Goal: Navigation & Orientation: Find specific page/section

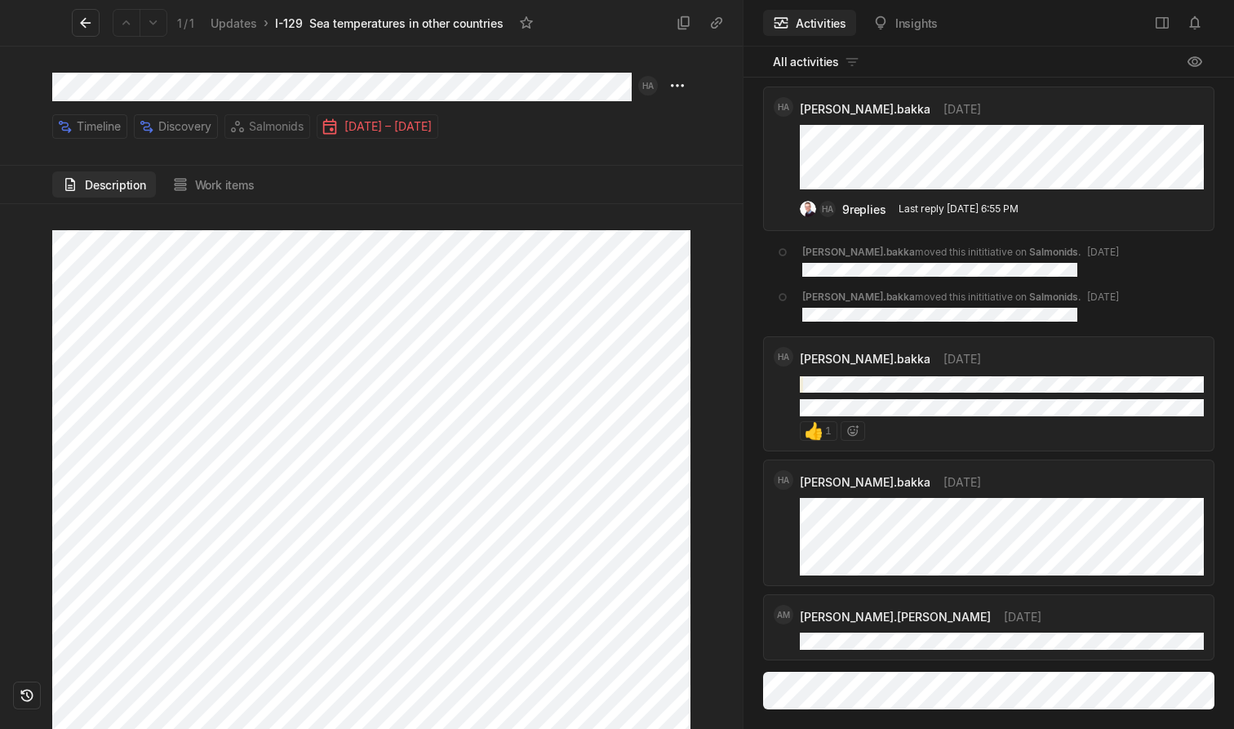
scroll to position [-278, 0]
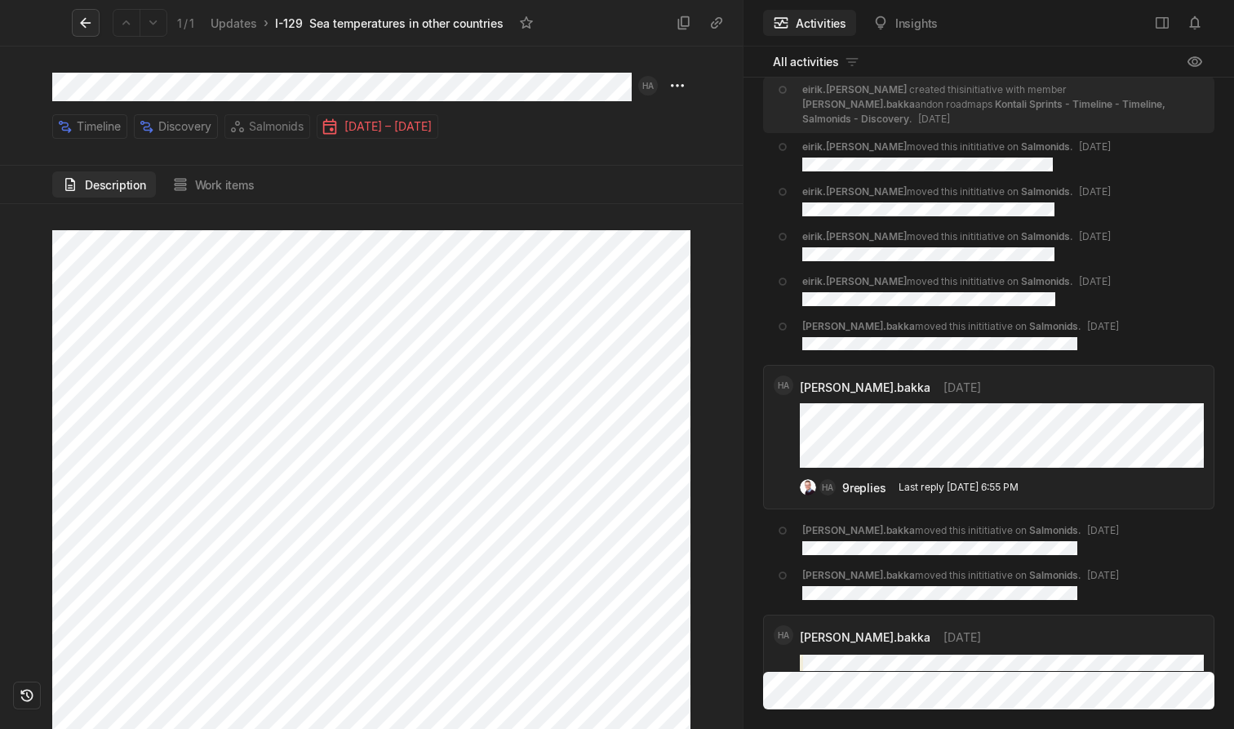
click at [86, 33] on button at bounding box center [86, 23] width 28 height 28
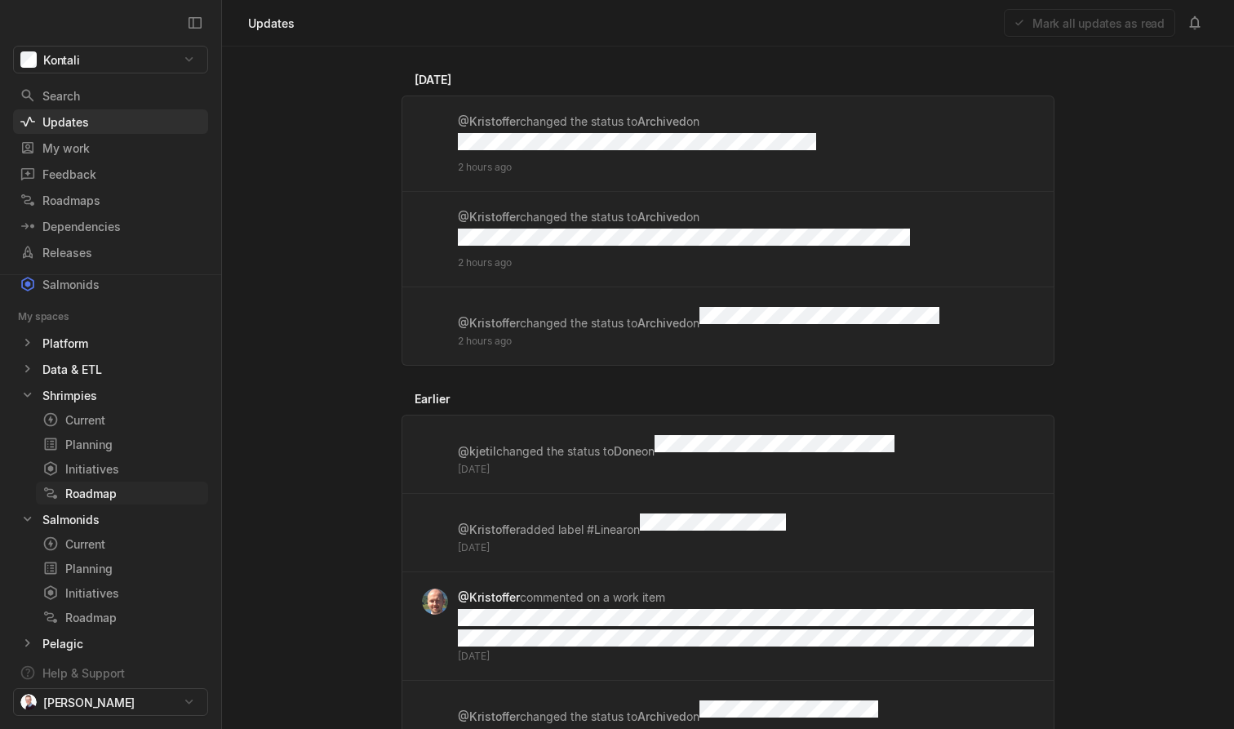
scroll to position [62, 0]
click at [90, 427] on div "Current" at bounding box center [92, 422] width 100 height 17
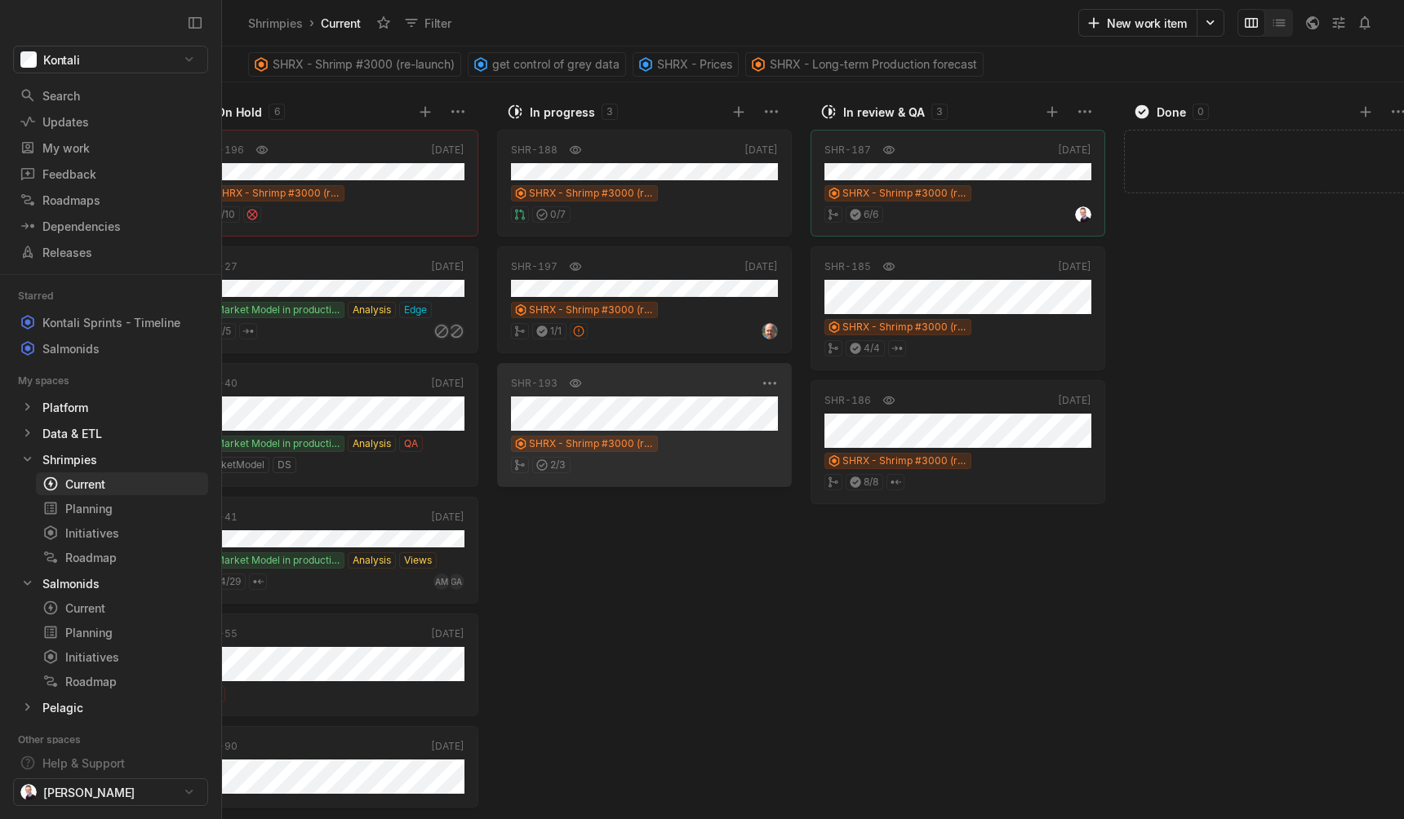
scroll to position [0, 697]
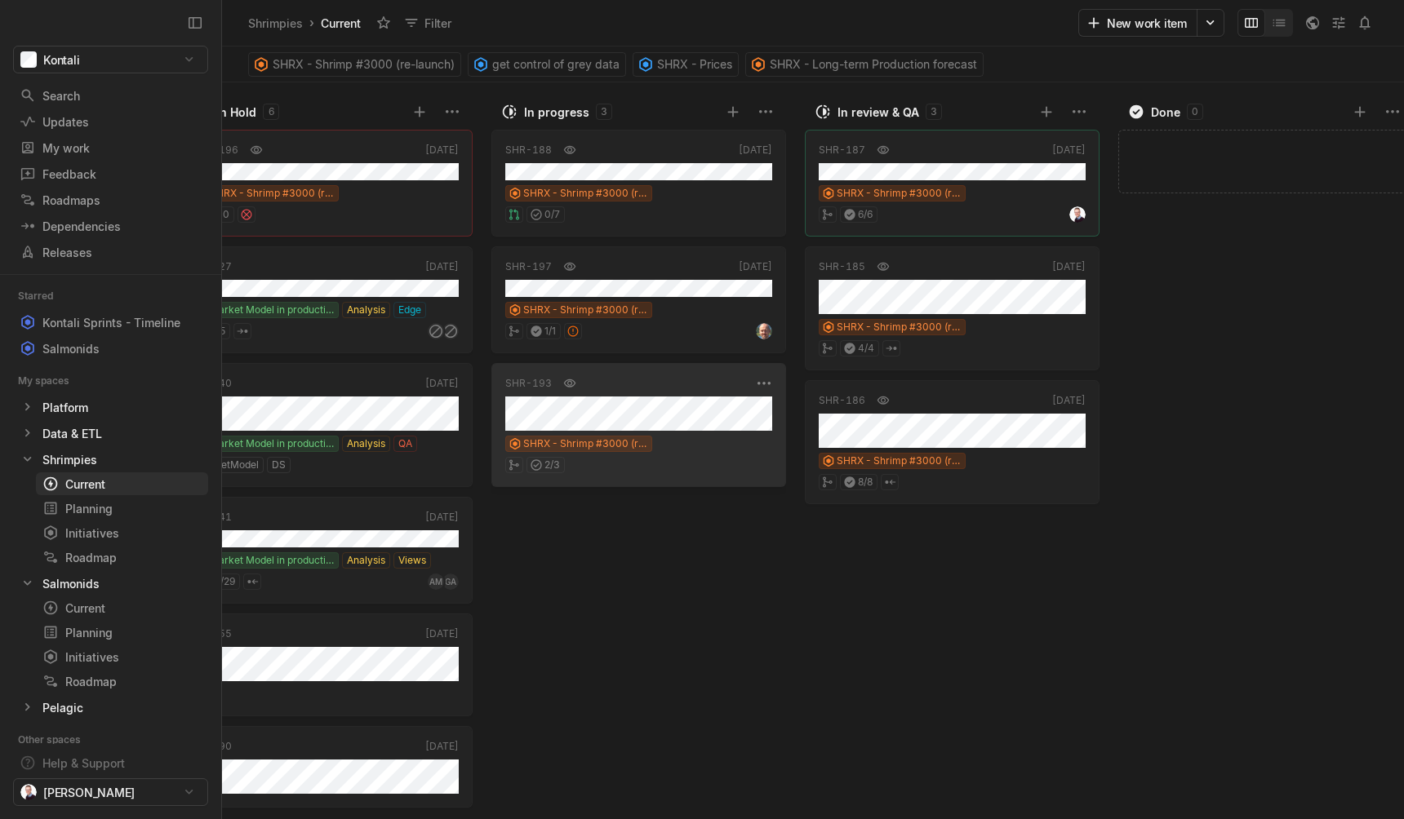
click at [709, 442] on div "SHRX - Shrimp #3000 (re-launch)" at bounding box center [638, 444] width 267 height 16
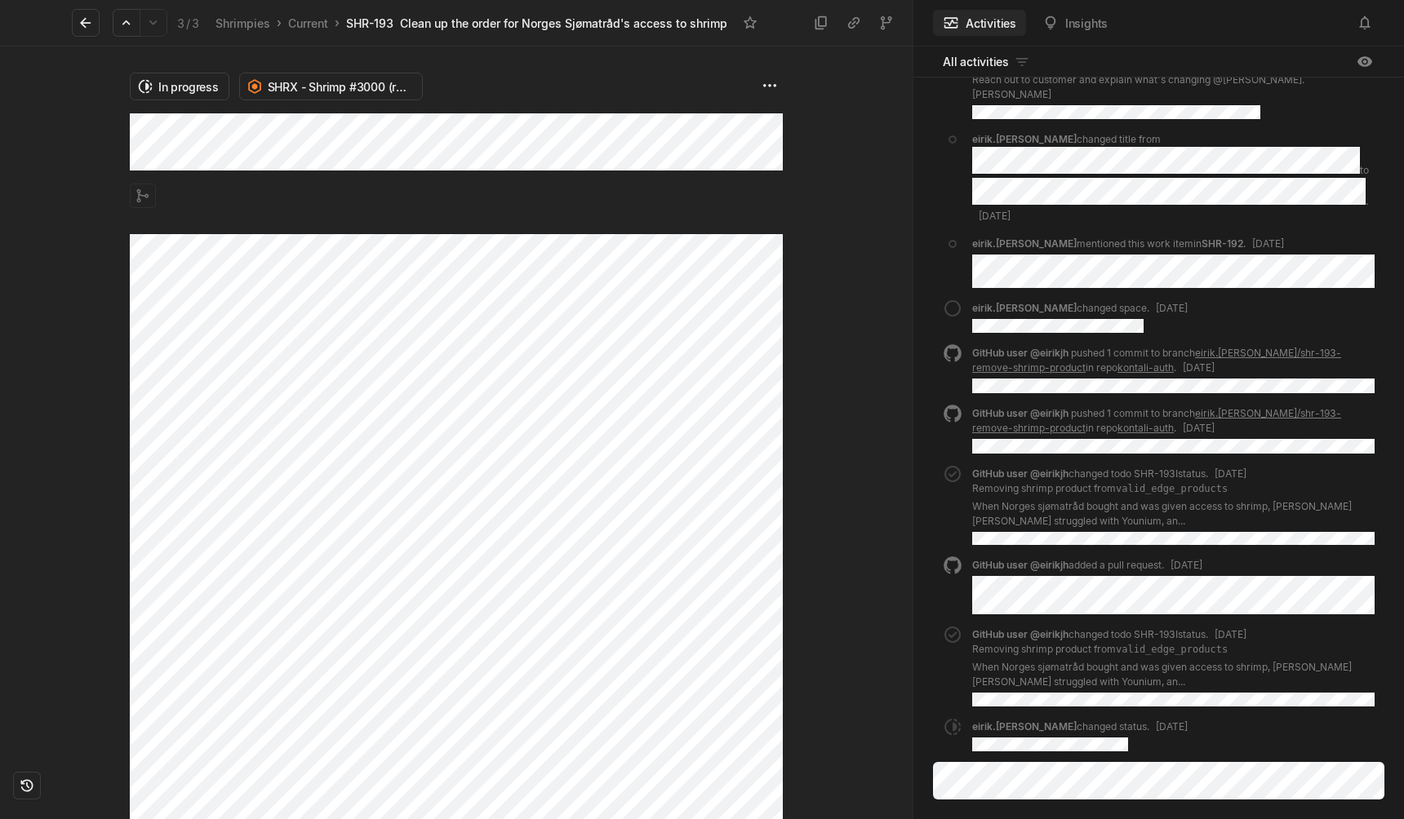
scroll to position [131, 0]
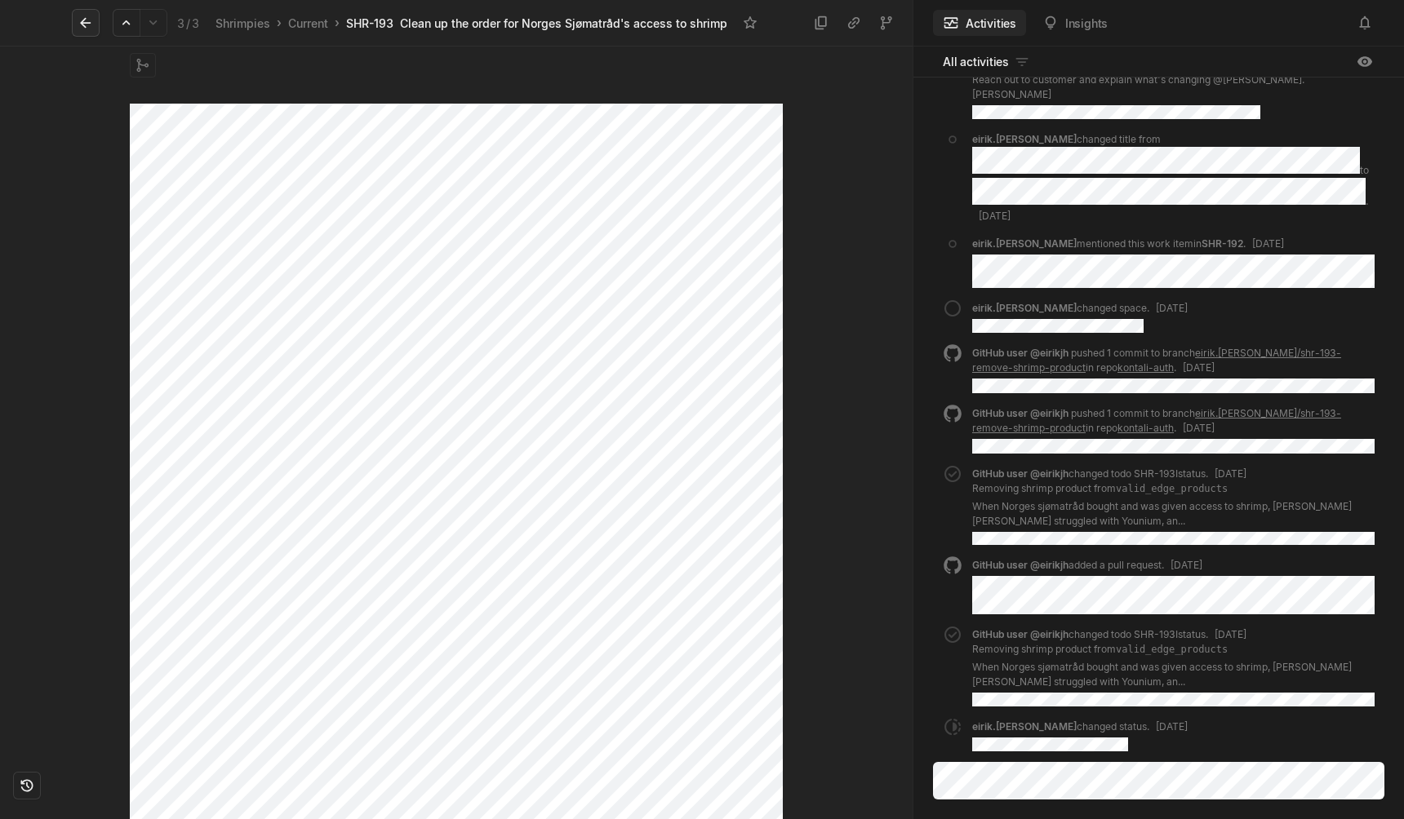
click at [75, 27] on button at bounding box center [86, 23] width 28 height 28
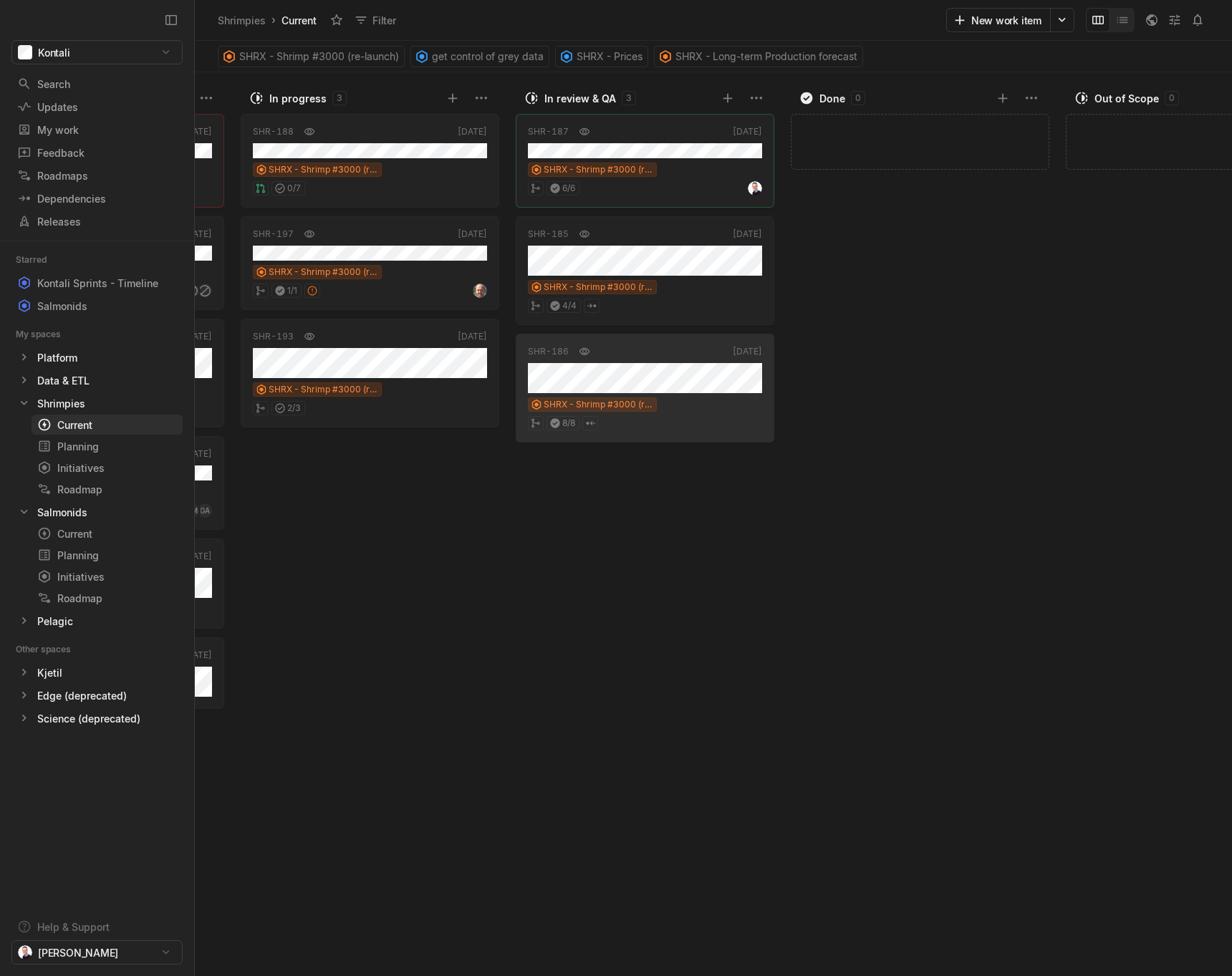
scroll to position [0, 802]
